Goal: Task Accomplishment & Management: Manage account settings

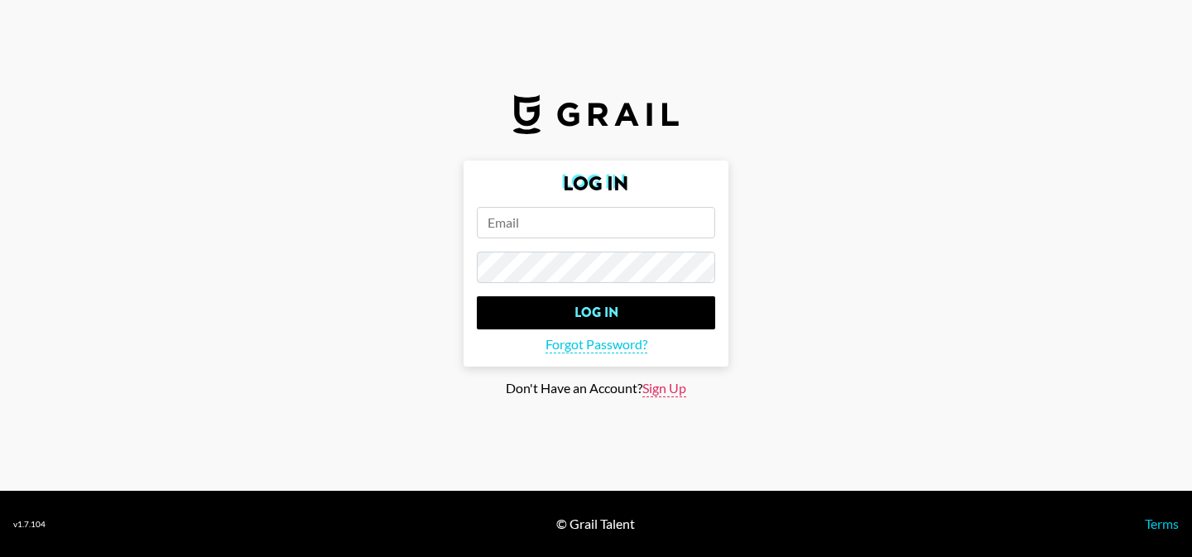
click at [666, 389] on span "Sign Up" at bounding box center [664, 388] width 44 height 17
type input "Sign Up"
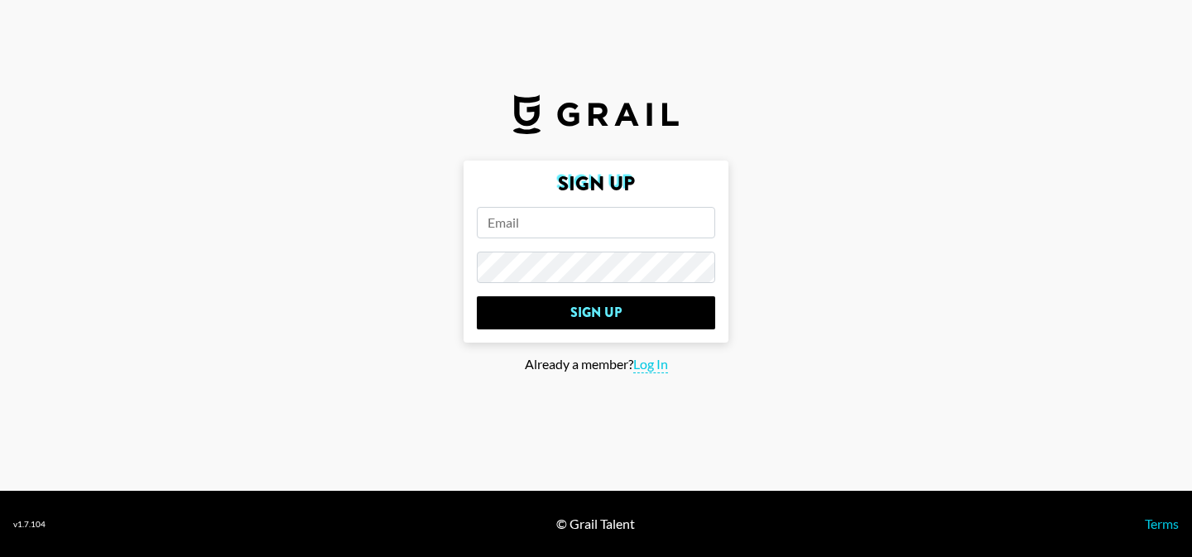
click at [641, 199] on form "Sign Up Sign Up" at bounding box center [596, 252] width 265 height 182
click at [637, 222] on input "email" at bounding box center [596, 222] width 238 height 31
type input "[PERSON_NAME][EMAIL_ADDRESS][PERSON_NAME][DOMAIN_NAME]"
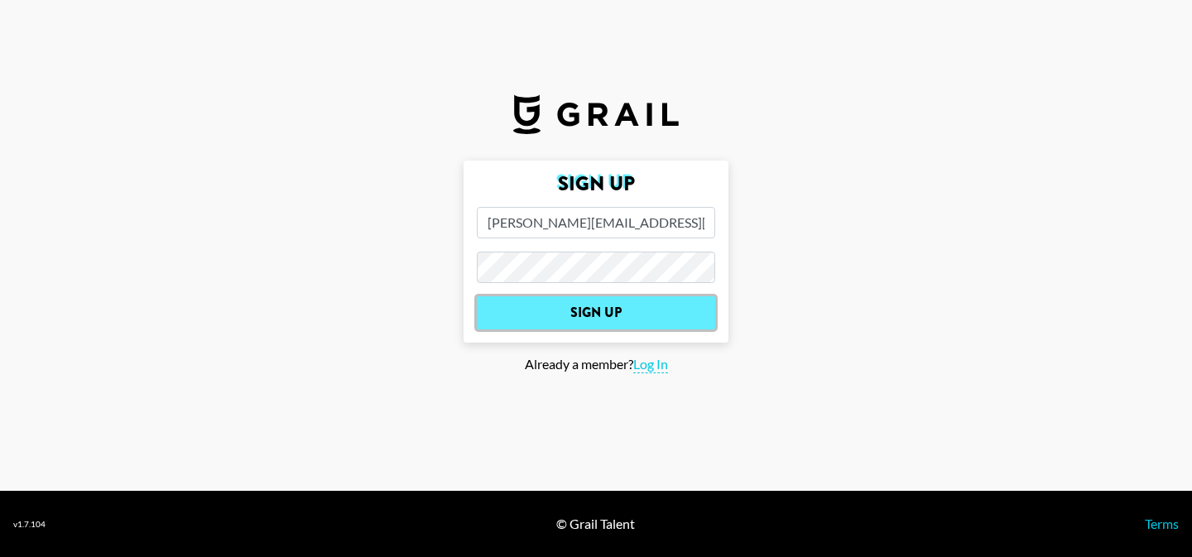
click at [685, 313] on input "Sign Up" at bounding box center [596, 312] width 238 height 33
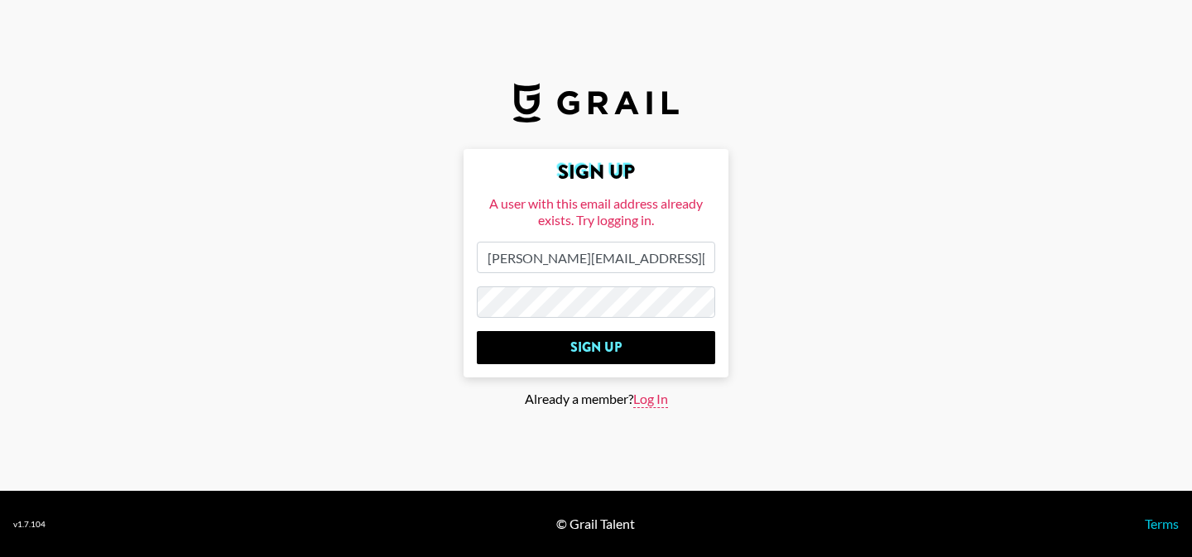
click at [653, 399] on span "Log In" at bounding box center [650, 399] width 35 height 17
type input "Log In"
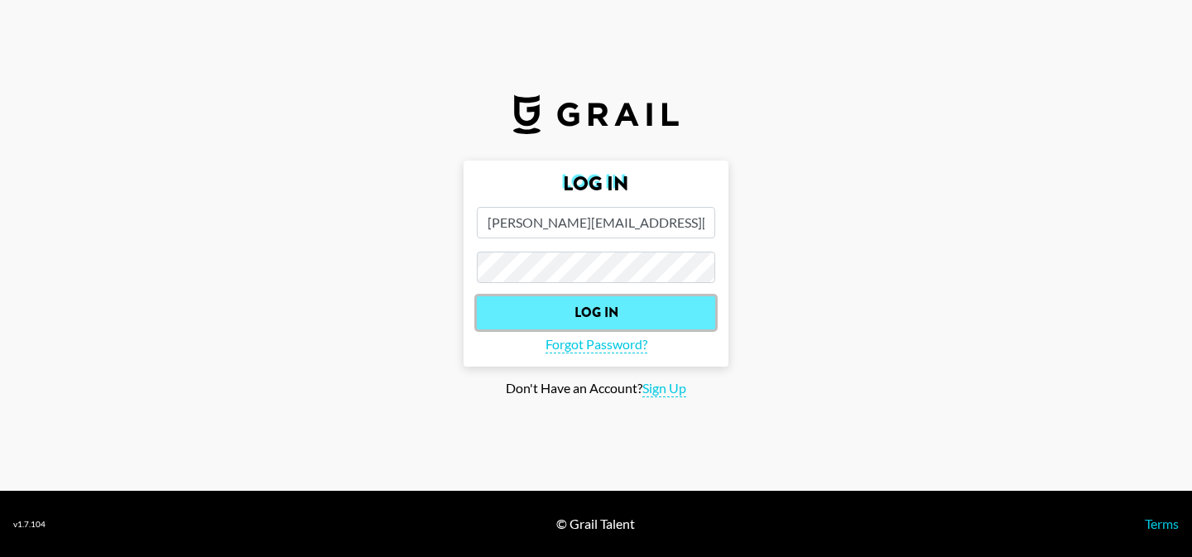
click at [660, 311] on input "Log In" at bounding box center [596, 312] width 238 height 33
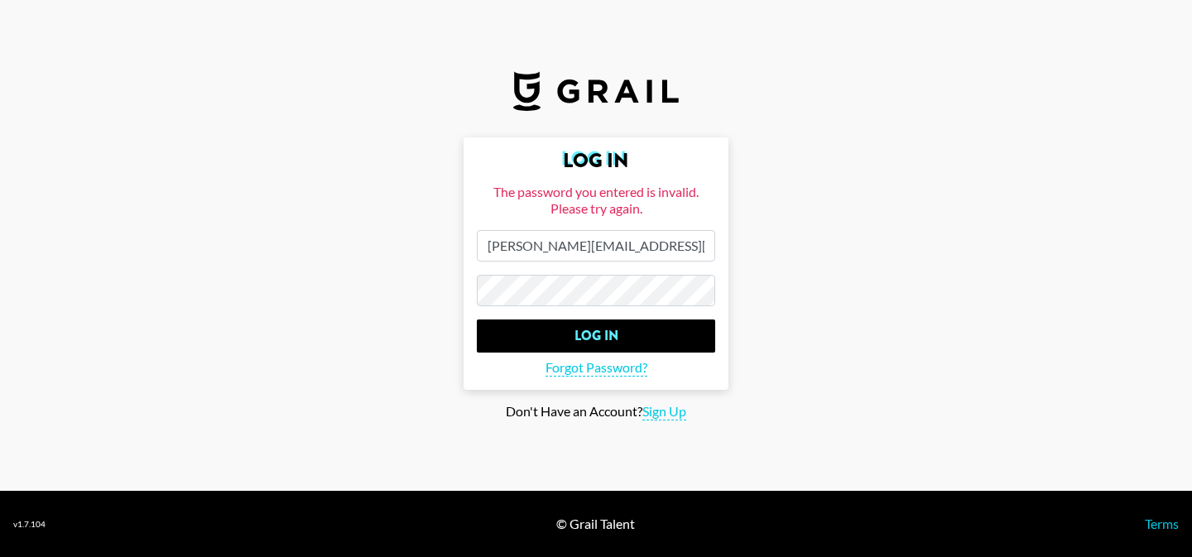
click at [598, 358] on form "Log In The password you entered is invalid. Please try again. kathryn.odom@grai…" at bounding box center [596, 263] width 265 height 252
click at [599, 369] on span "Forgot Password?" at bounding box center [596, 367] width 102 height 17
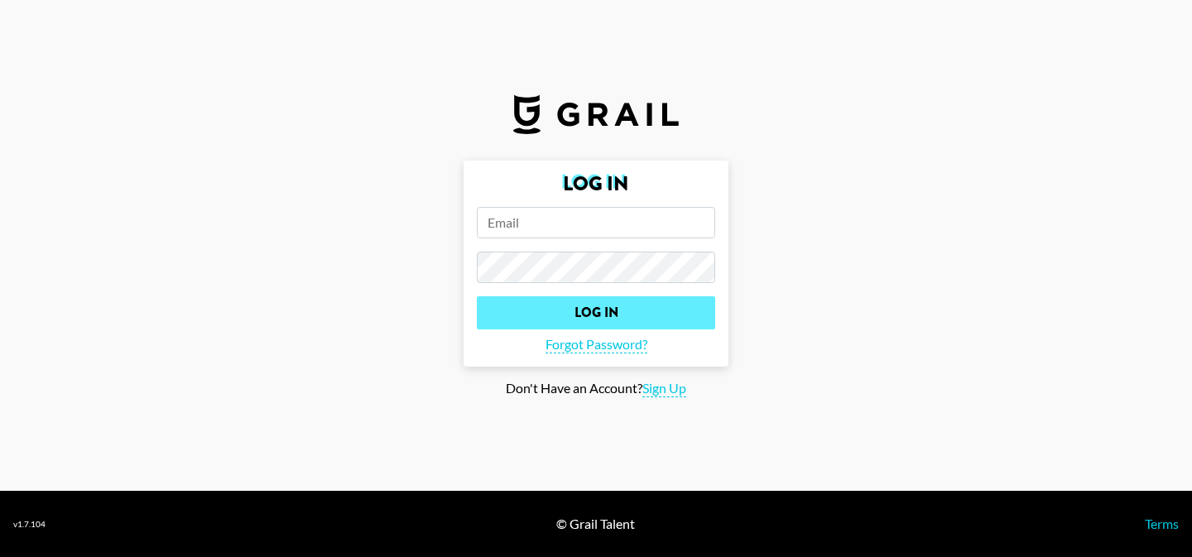
type input "[PERSON_NAME][EMAIL_ADDRESS][PERSON_NAME][DOMAIN_NAME]"
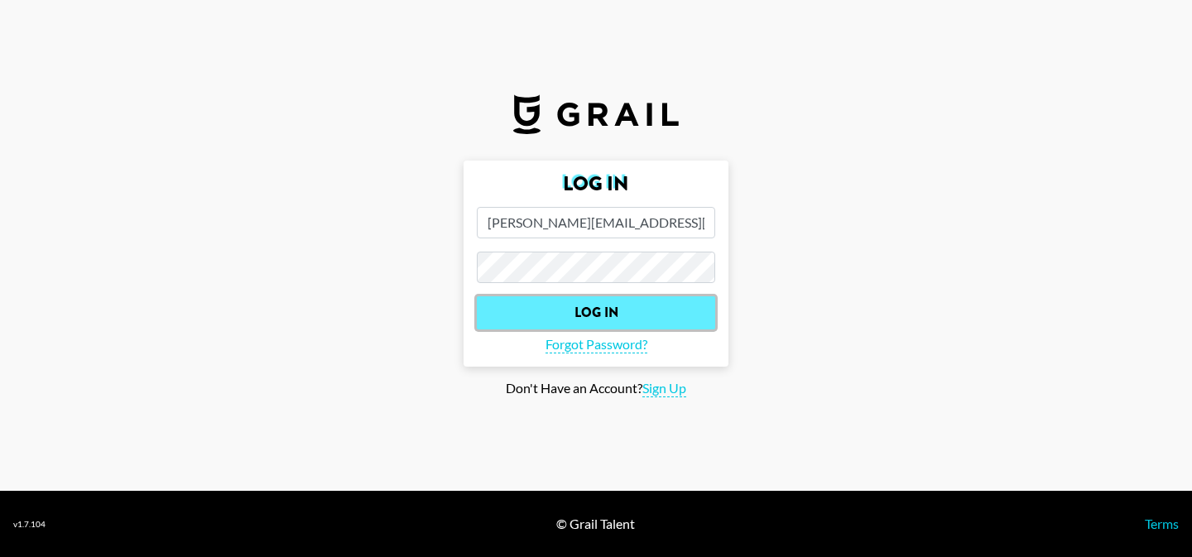
click at [564, 314] on input "Log In" at bounding box center [596, 312] width 238 height 33
